Goal: Transaction & Acquisition: Purchase product/service

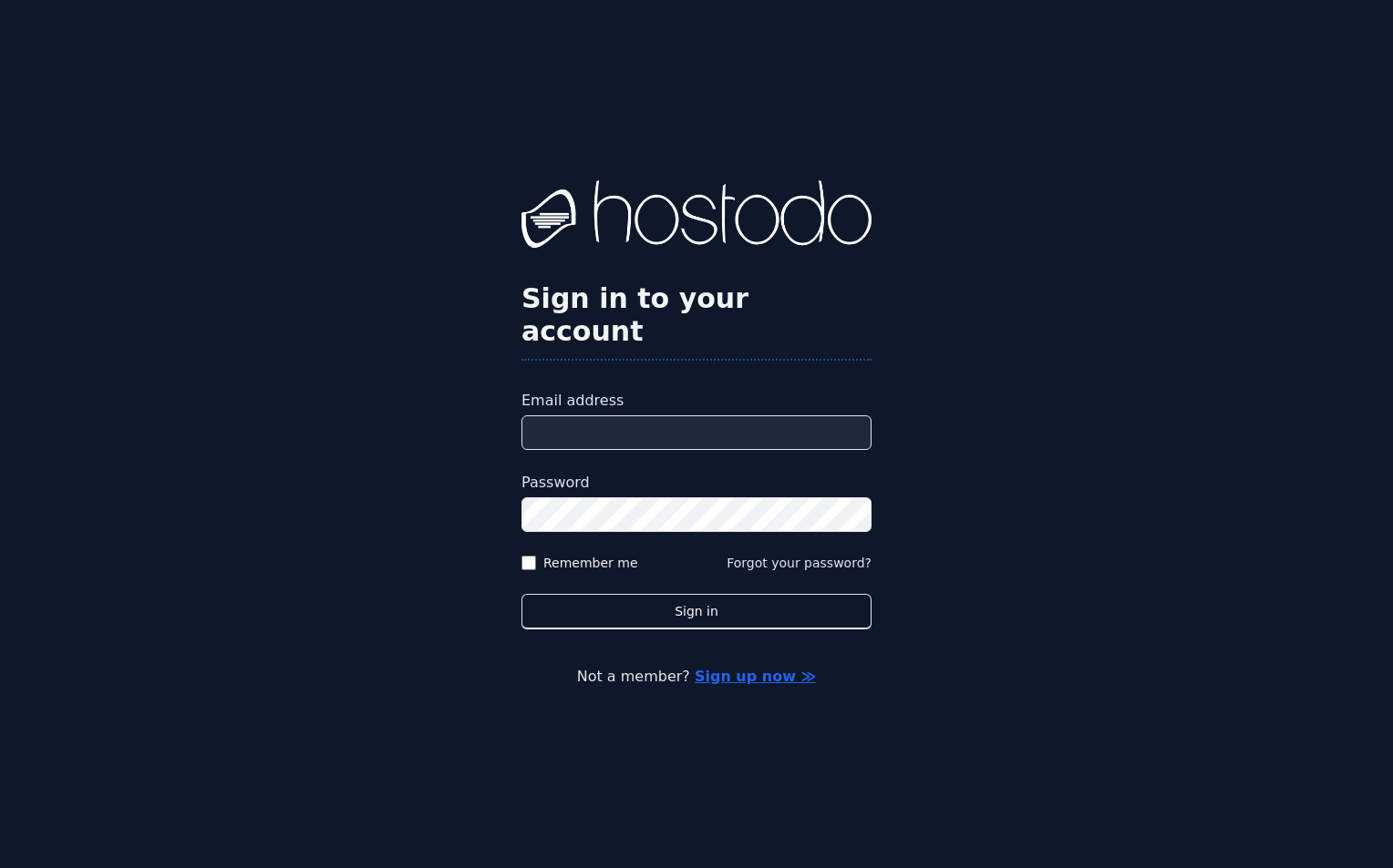
click at [839, 415] on input "Email address" at bounding box center [696, 432] width 350 height 35
click at [808, 415] on input "Email address" at bounding box center [696, 432] width 350 height 35
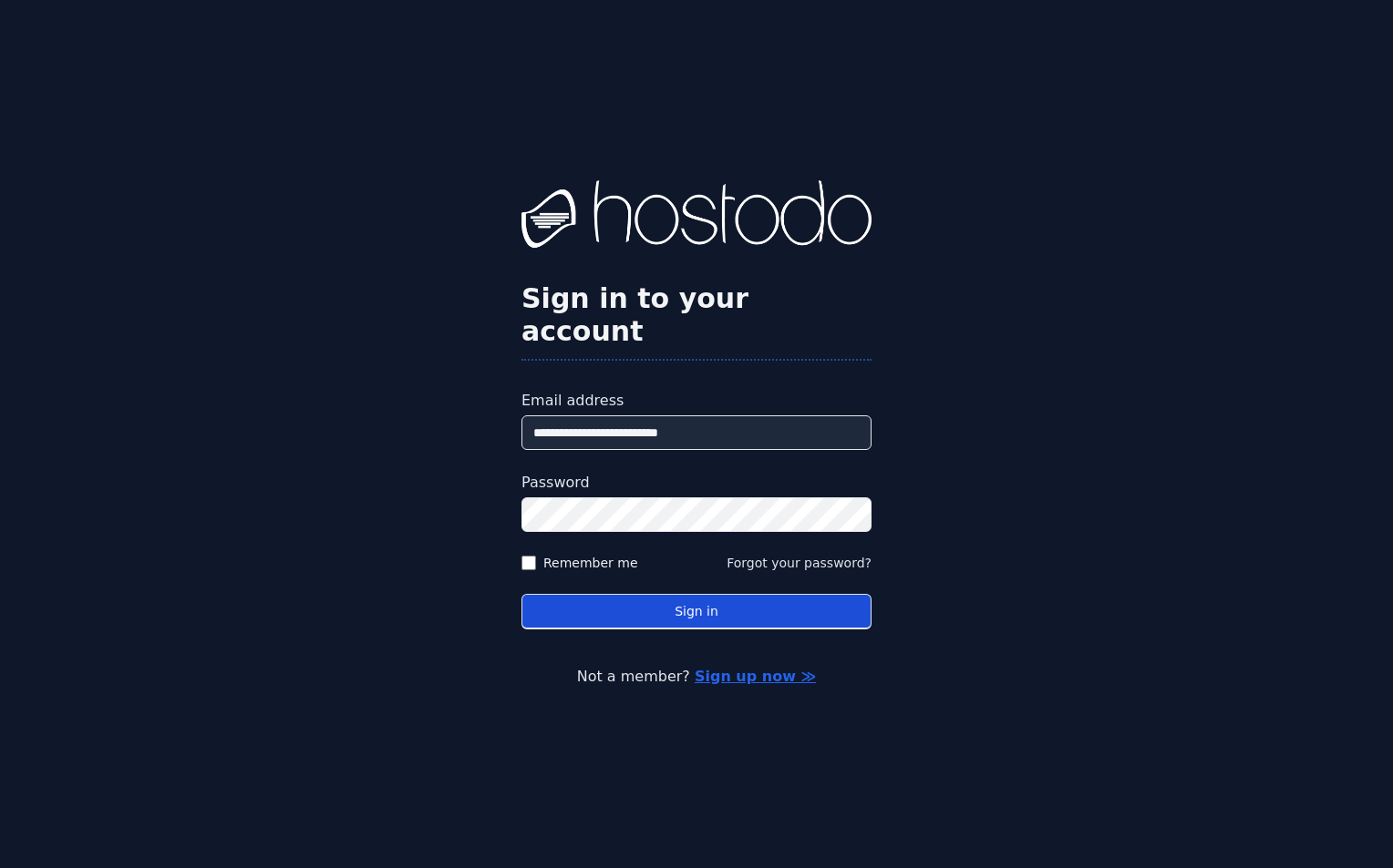
type input "**********"
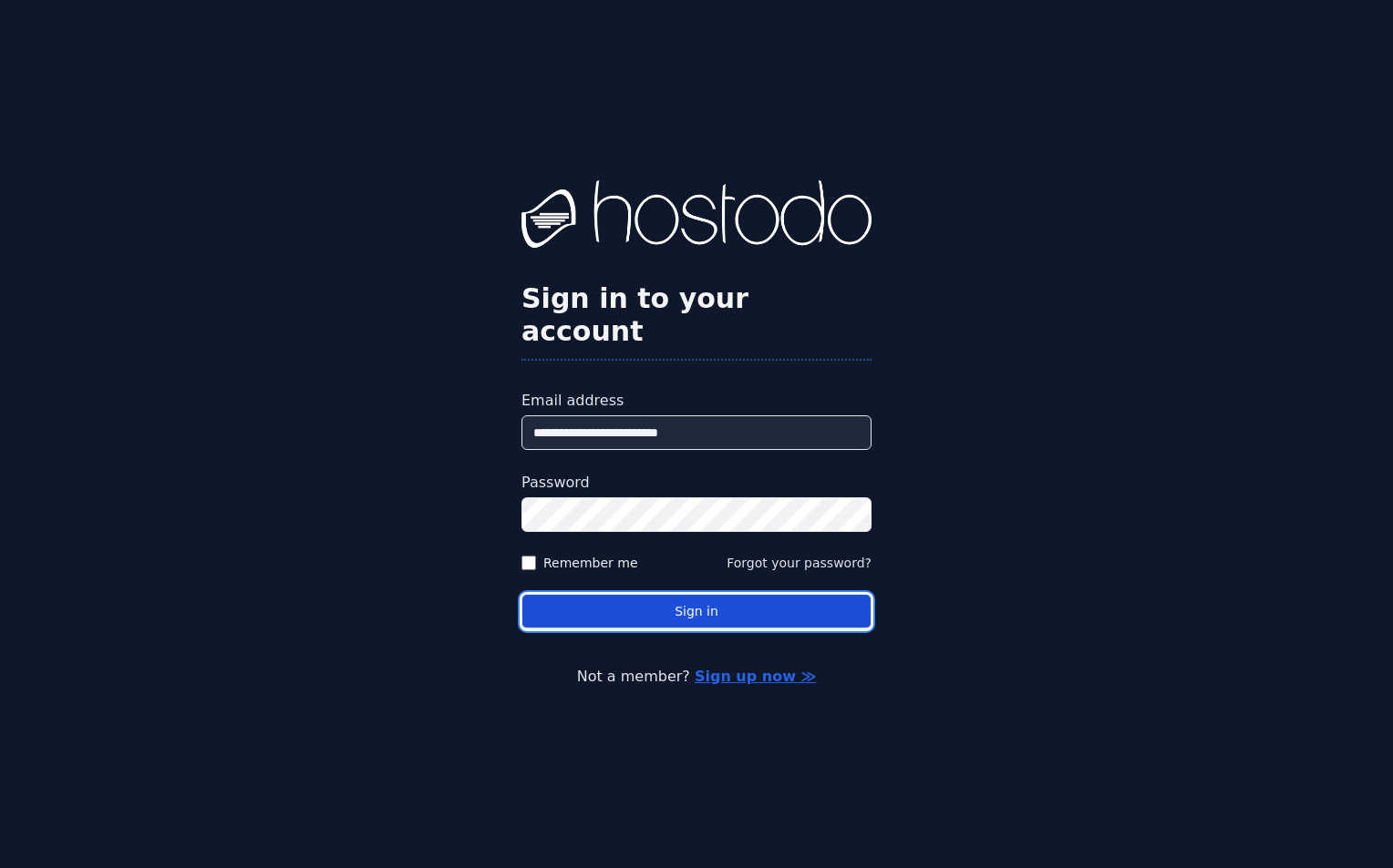
click at [803, 594] on button "Sign in" at bounding box center [696, 612] width 350 height 36
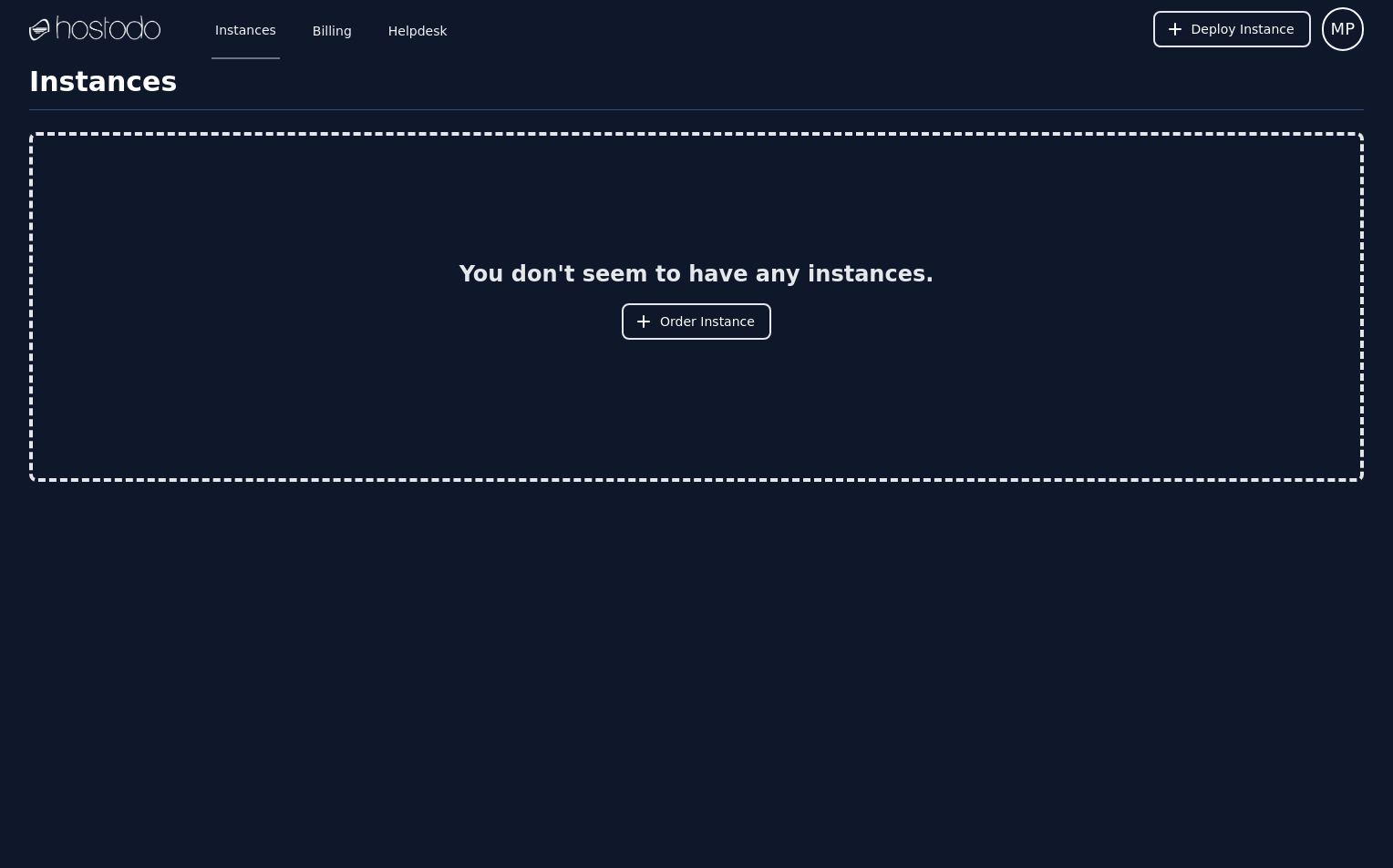
click at [981, 580] on div "Instances Billing Helpdesk Deploy Instance MP Instances SSH Keys Billing Helpde…" at bounding box center [696, 434] width 1393 height 868
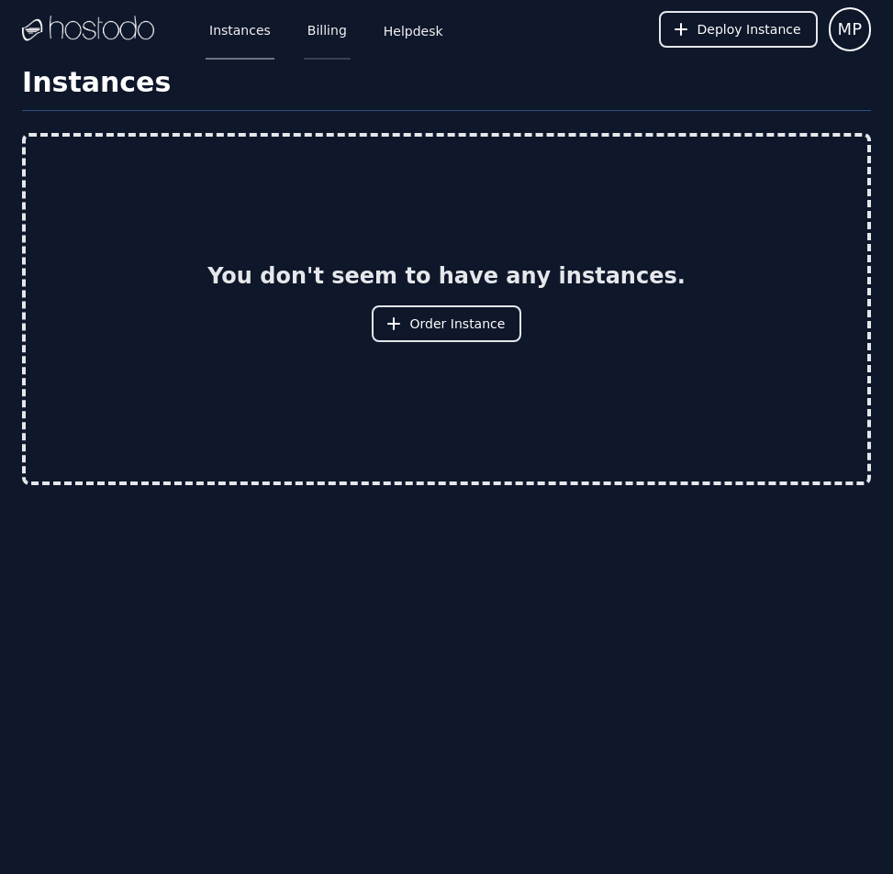
click at [317, 42] on link "Billing" at bounding box center [327, 29] width 47 height 61
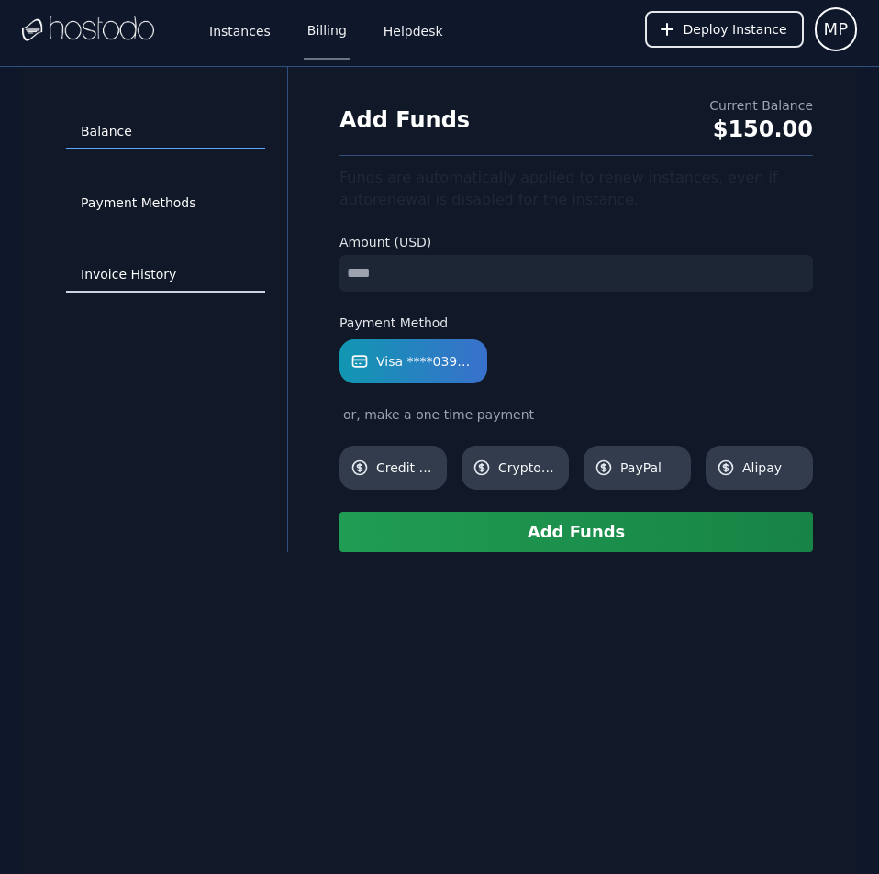
click at [144, 272] on link "Invoice History" at bounding box center [165, 275] width 199 height 35
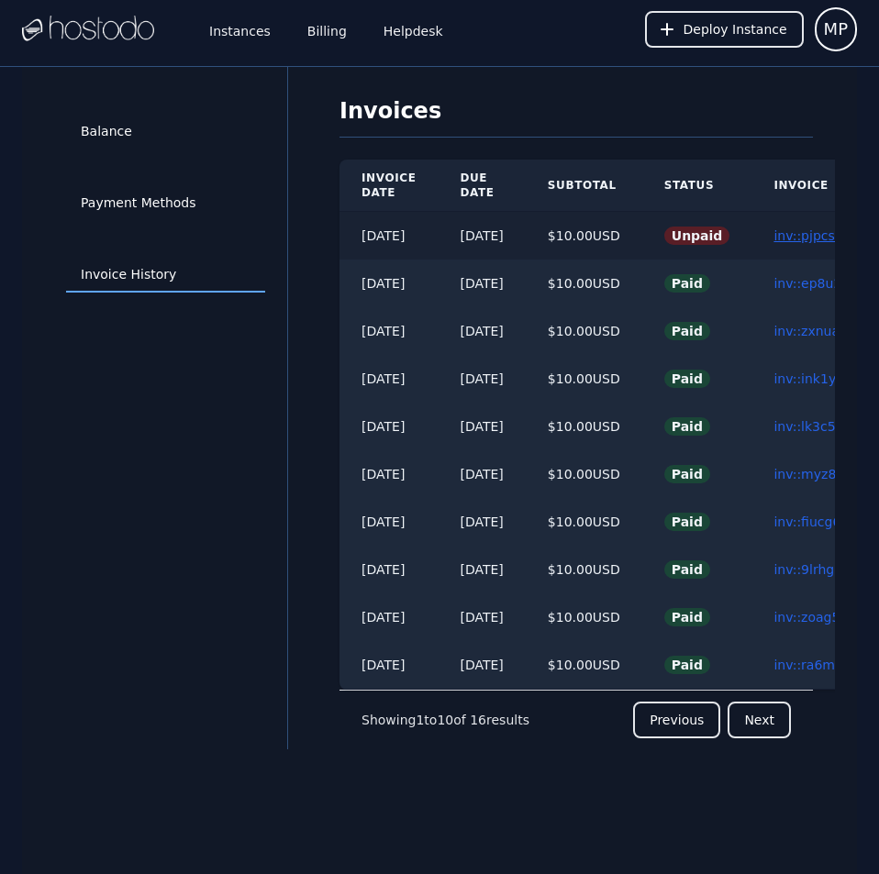
click at [806, 238] on link "inv::pjpcs6i3o4 ≫" at bounding box center [828, 235] width 110 height 15
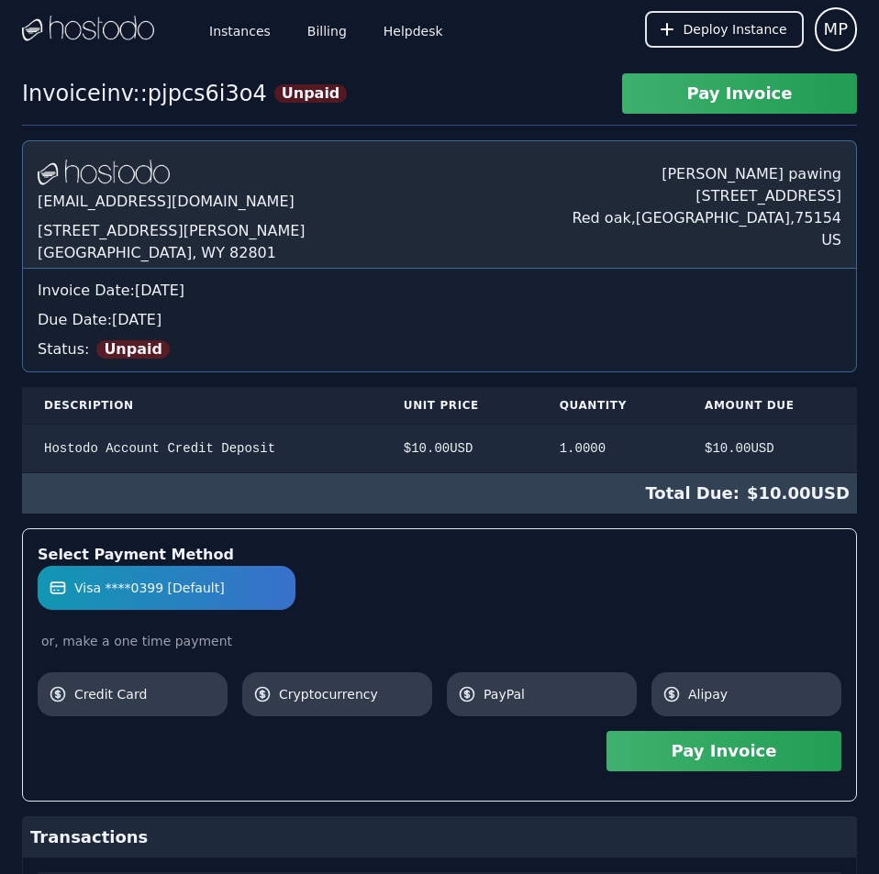
click at [765, 747] on button "Pay Invoice" at bounding box center [723, 751] width 235 height 40
